Goal: Task Accomplishment & Management: Manage account settings

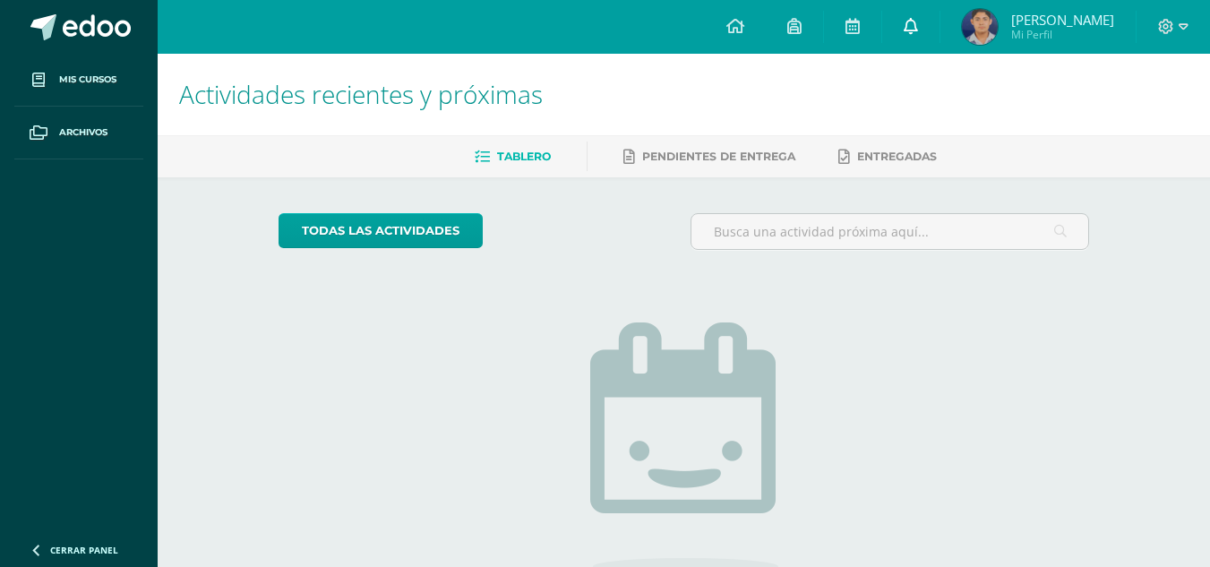
drag, startPoint x: 940, startPoint y: 40, endPoint x: 917, endPoint y: 23, distance: 28.9
click at [917, 23] on link at bounding box center [911, 27] width 57 height 54
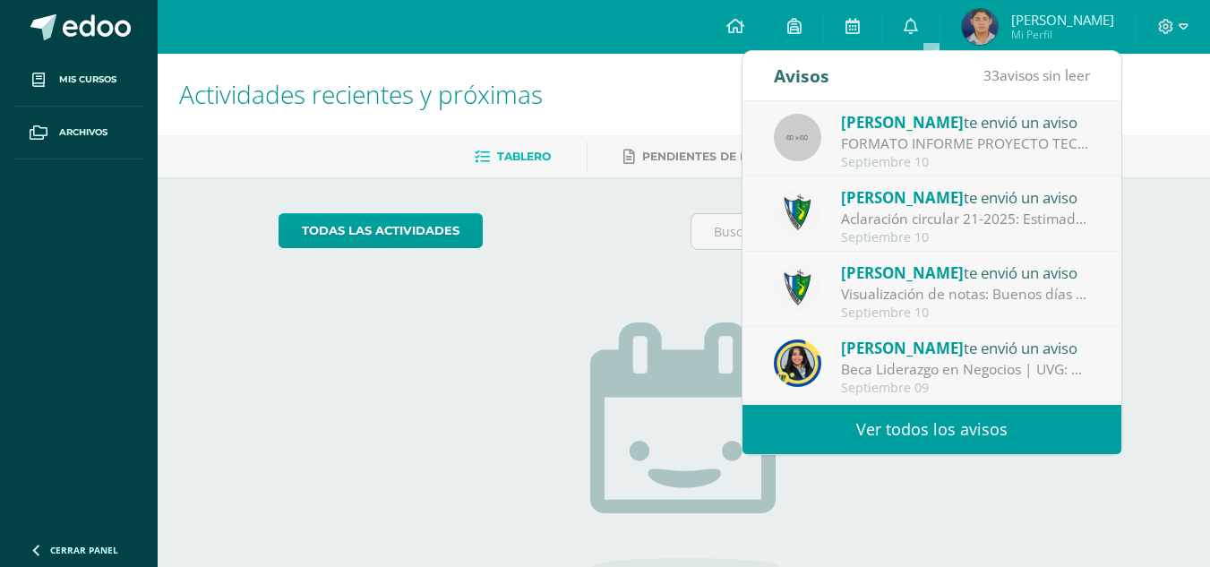
click at [907, 413] on link "Ver todos los avisos" at bounding box center [932, 429] width 379 height 49
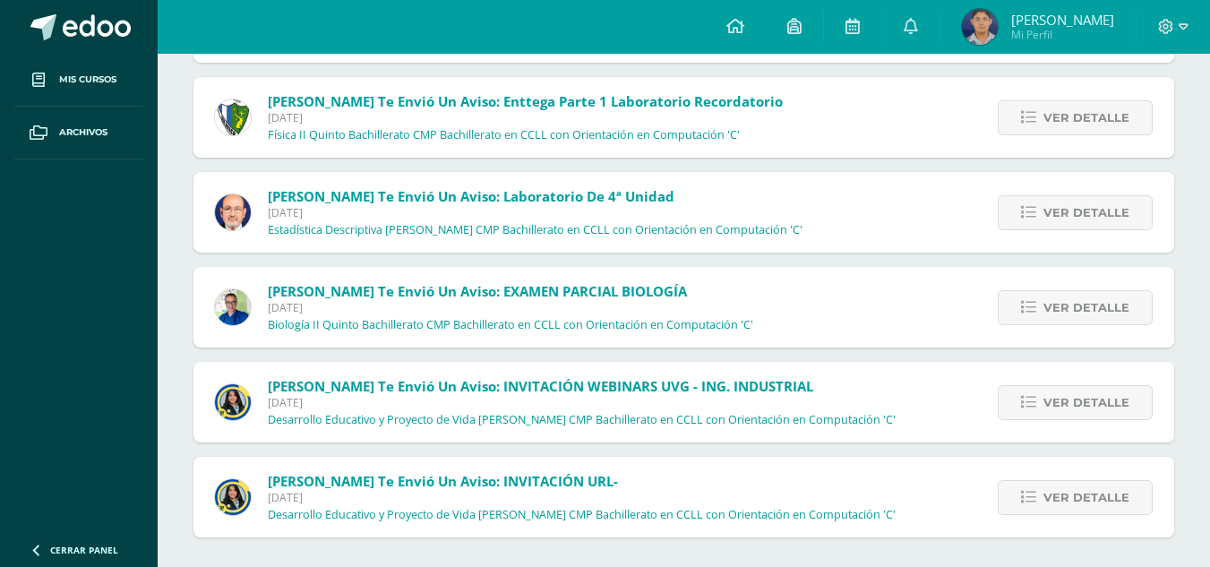
scroll to position [2864, 0]
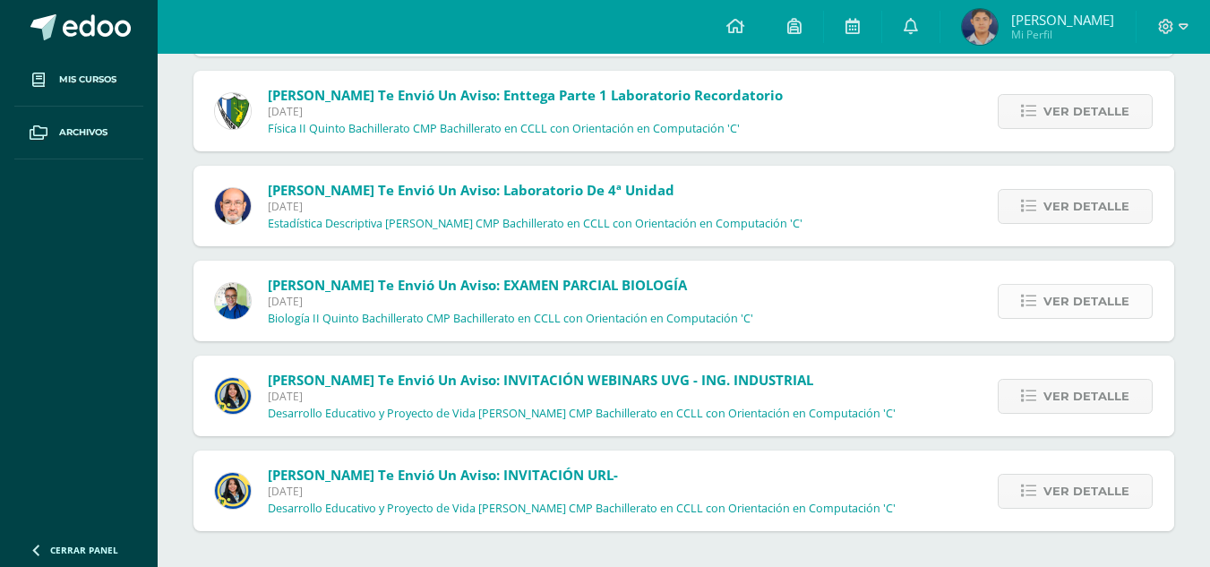
click at [1098, 302] on span "Ver detalle" at bounding box center [1087, 301] width 86 height 33
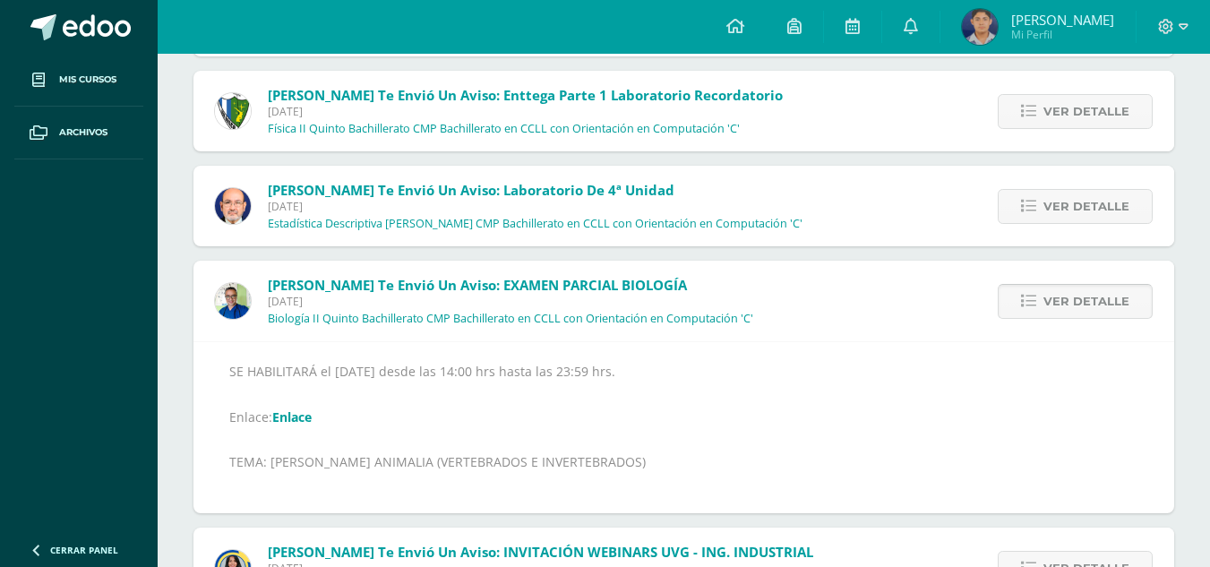
click at [1098, 302] on span "Ver detalle" at bounding box center [1087, 301] width 86 height 33
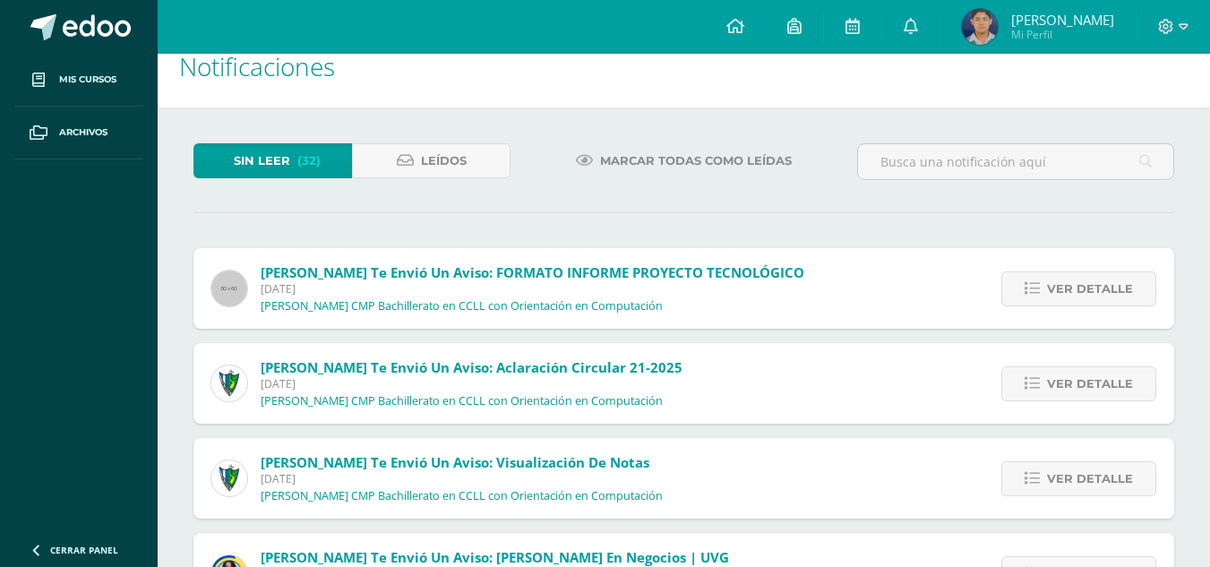
scroll to position [0, 0]
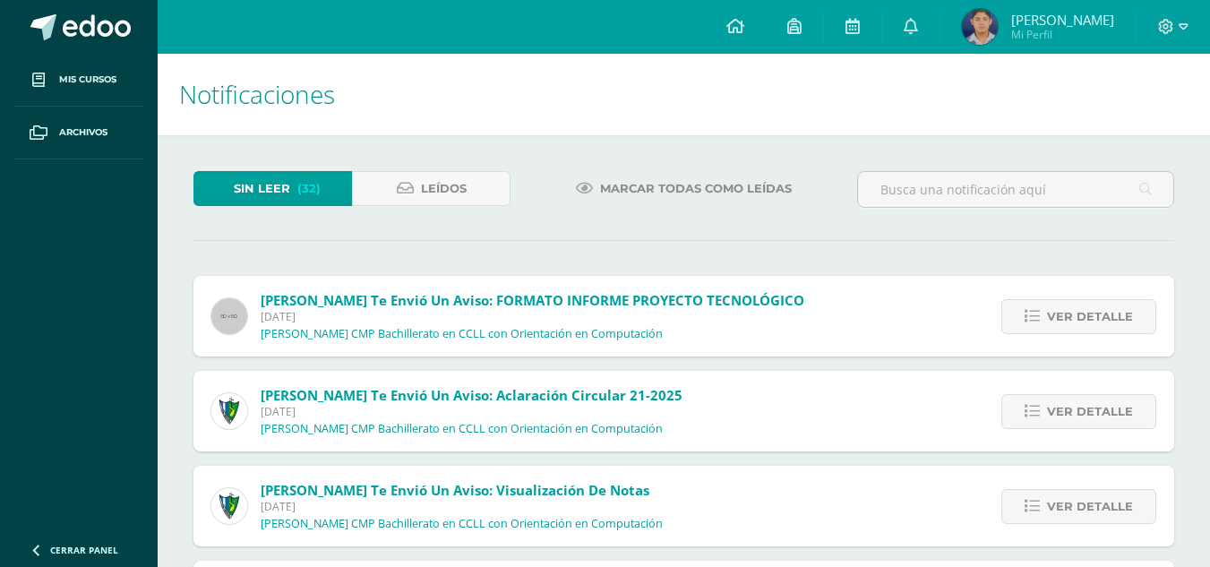
click at [623, 190] on span "Marcar todas como leídas" at bounding box center [696, 188] width 192 height 33
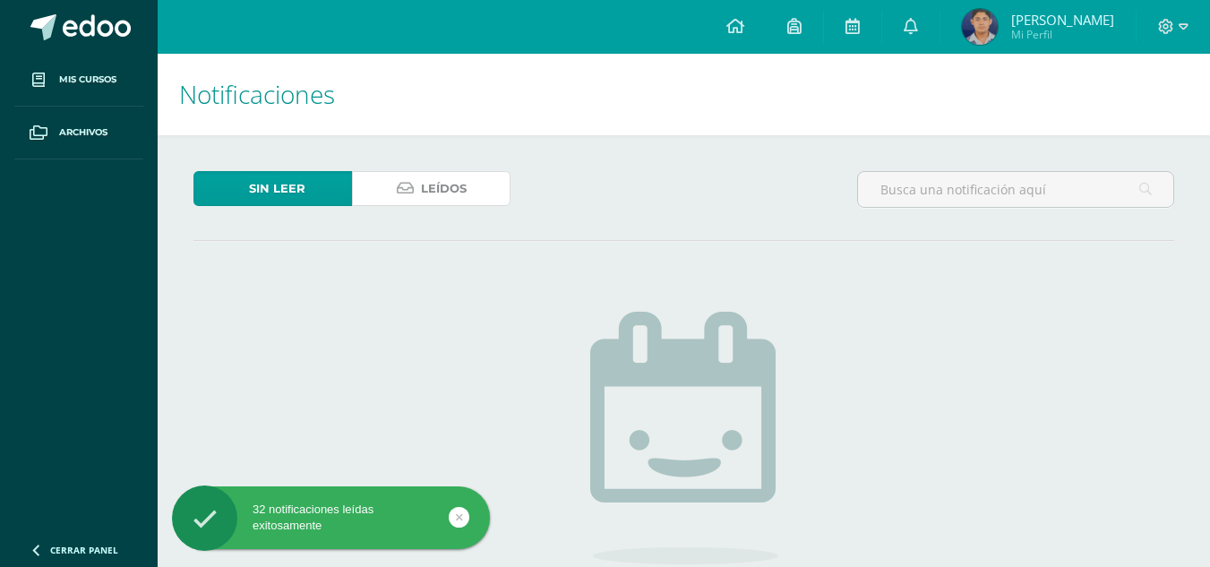
click at [418, 181] on link "Leídos" at bounding box center [431, 188] width 159 height 35
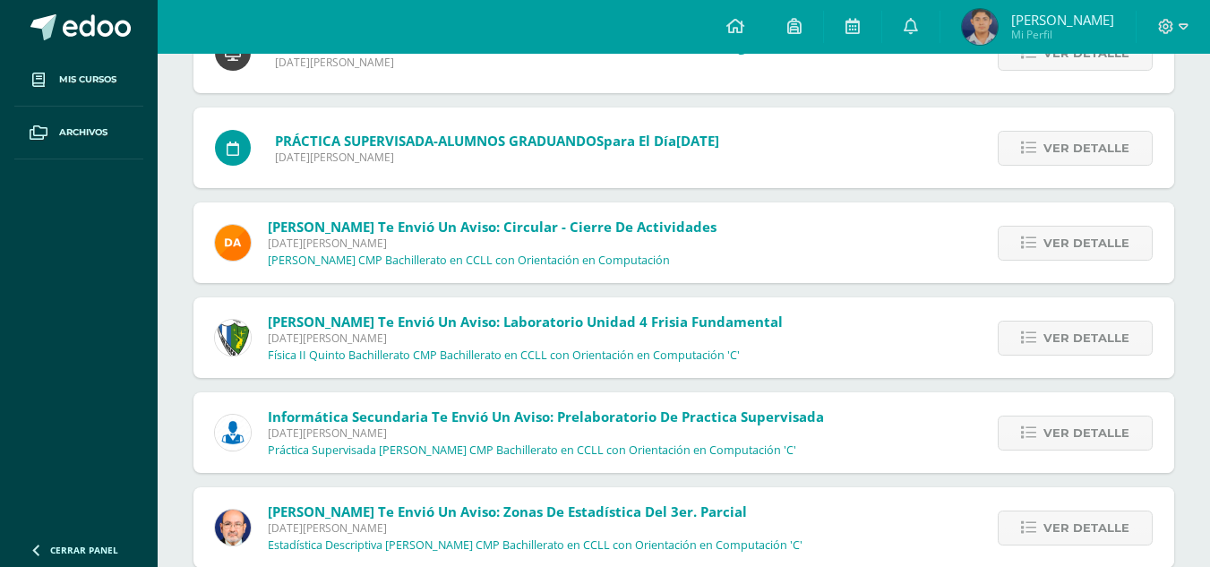
scroll to position [8883, 0]
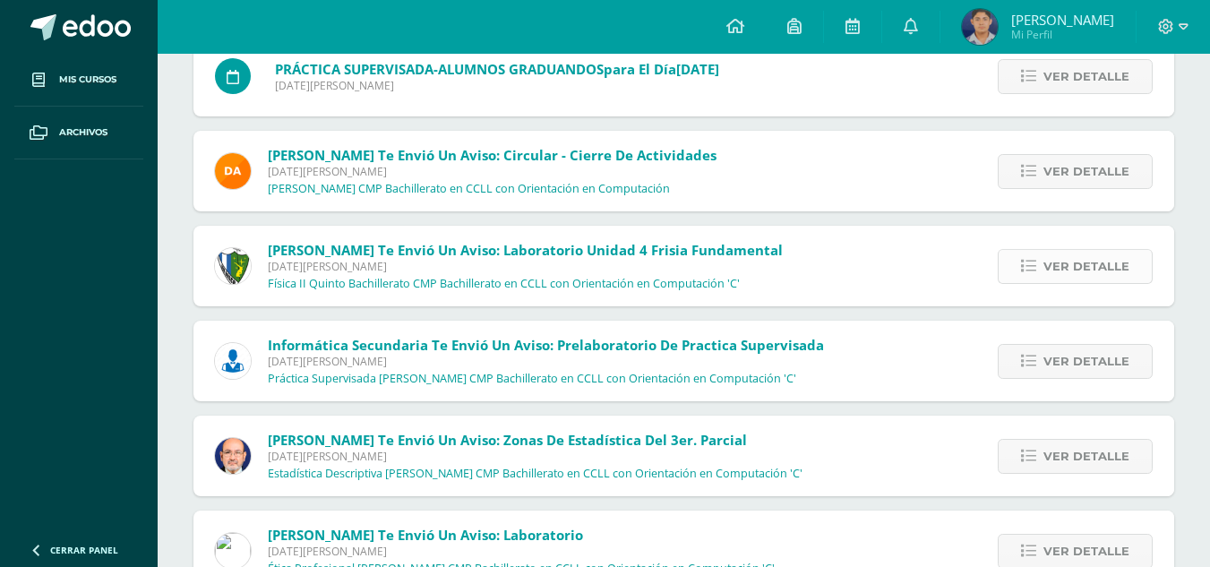
click at [1050, 276] on span "Ver detalle" at bounding box center [1087, 266] width 86 height 33
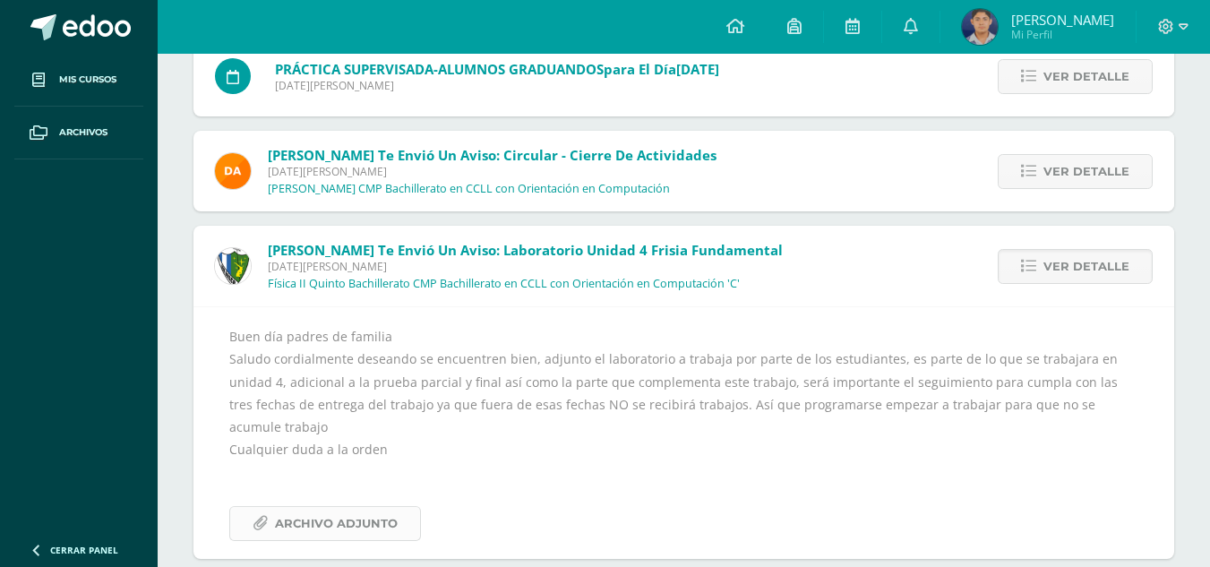
click at [377, 524] on span "Archivo Adjunto" at bounding box center [336, 523] width 123 height 33
